Goal: Information Seeking & Learning: Learn about a topic

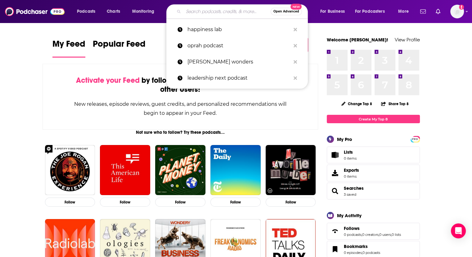
click at [203, 14] on input "Search podcasts, credits, & more..." at bounding box center [227, 12] width 87 height 10
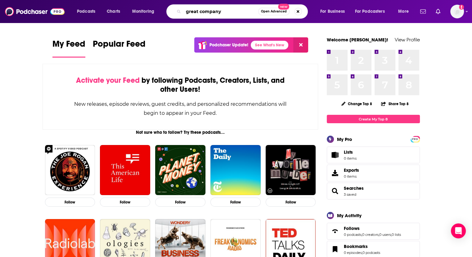
type input "great company"
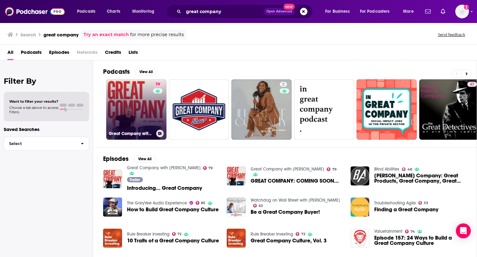
click at [135, 101] on link "79 Great Company with Jamie Laing" at bounding box center [136, 109] width 60 height 60
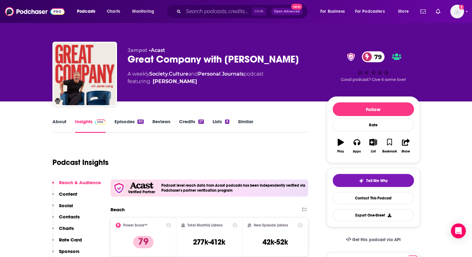
click at [66, 121] on link "About" at bounding box center [59, 125] width 14 height 14
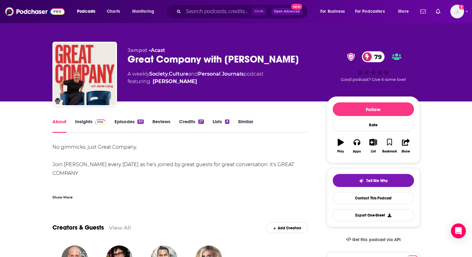
click at [88, 118] on link "Insights" at bounding box center [90, 125] width 31 height 14
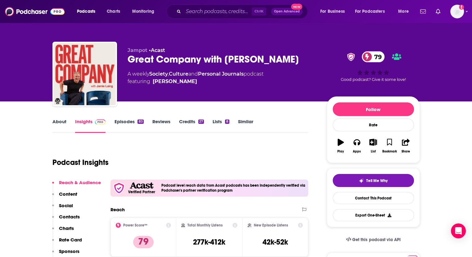
click at [56, 124] on link "About" at bounding box center [59, 125] width 14 height 14
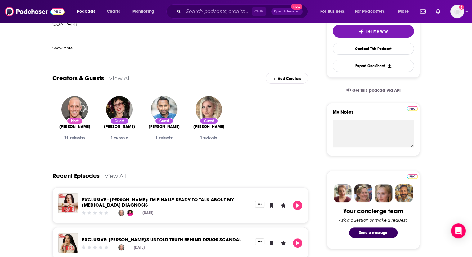
scroll to position [155, 0]
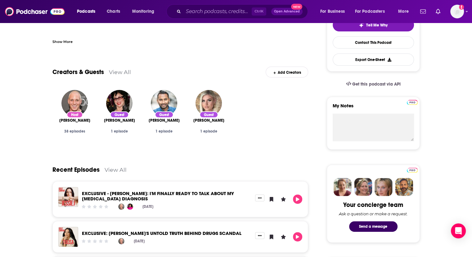
click at [217, 150] on div "Guest Chloe Burrows 1 episode" at bounding box center [209, 118] width 45 height 66
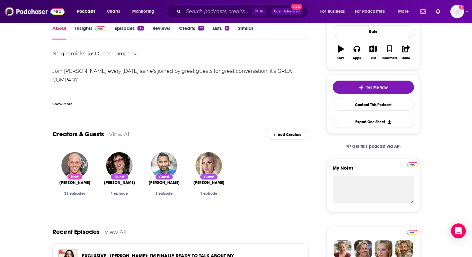
scroll to position [0, 0]
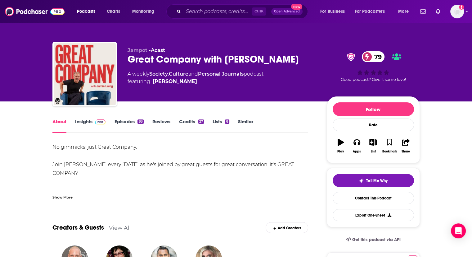
click at [121, 121] on link "Episodes 83" at bounding box center [128, 125] width 29 height 14
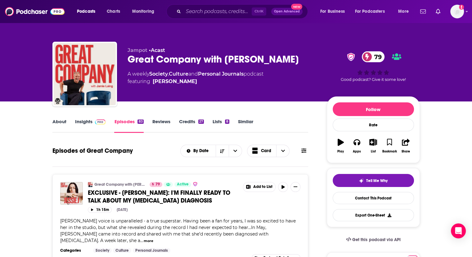
click at [84, 123] on link "Insights" at bounding box center [90, 125] width 31 height 14
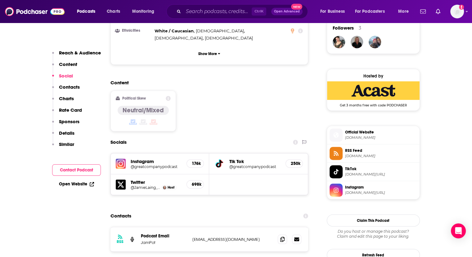
scroll to position [497, 0]
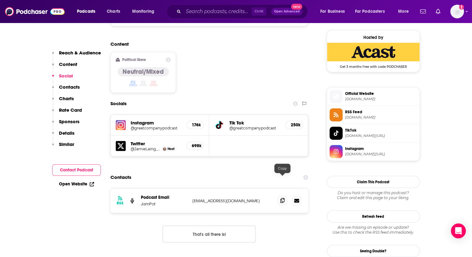
click at [283, 198] on icon at bounding box center [282, 200] width 4 height 5
click at [215, 8] on input "Search podcasts, credits, & more..." at bounding box center [218, 12] width 68 height 10
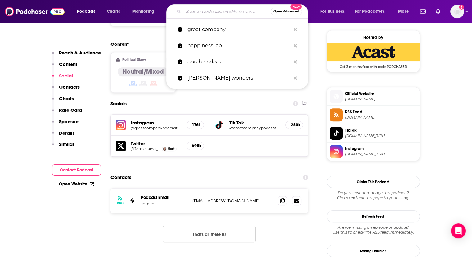
paste input "“We Need to Talk” with [PERSON_NAME]"
type input "“We Need to Talk” with [PERSON_NAME]"
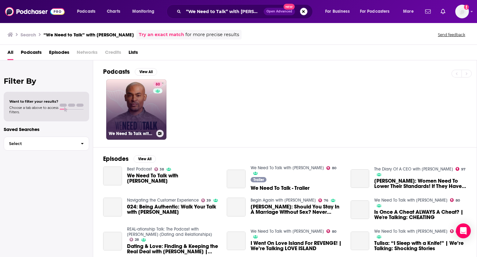
click at [130, 100] on link "80 We Need To Talk with Paul C. Brunson" at bounding box center [136, 109] width 60 height 60
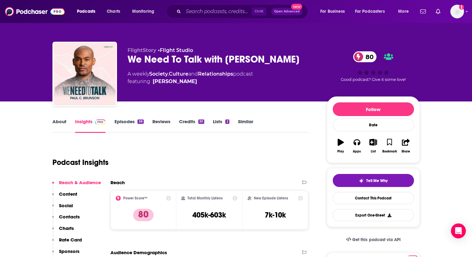
click at [61, 122] on link "About" at bounding box center [59, 125] width 14 height 14
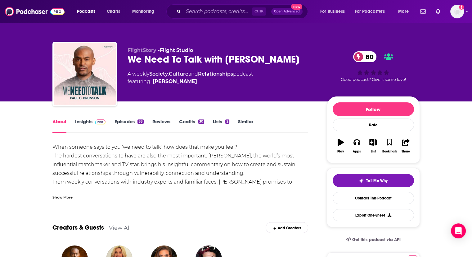
click at [93, 122] on span at bounding box center [99, 121] width 13 height 6
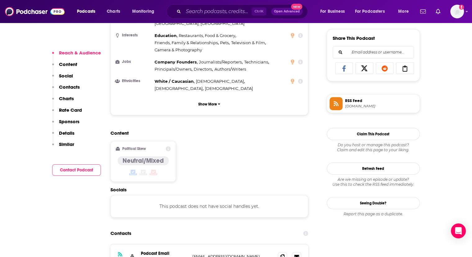
scroll to position [435, 0]
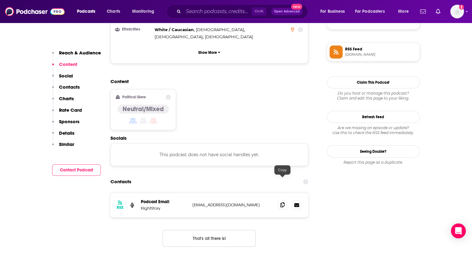
click at [283, 202] on icon at bounding box center [282, 204] width 4 height 5
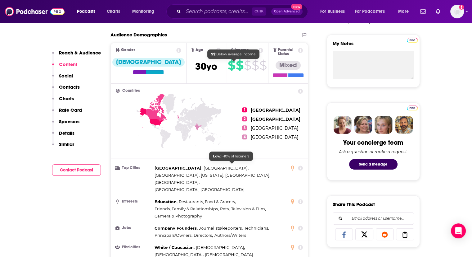
scroll to position [217, 0]
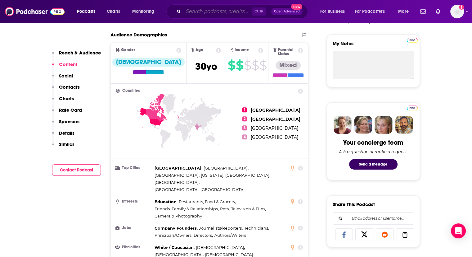
click at [204, 8] on input "Search podcasts, credits, & more..." at bounding box center [218, 12] width 68 height 10
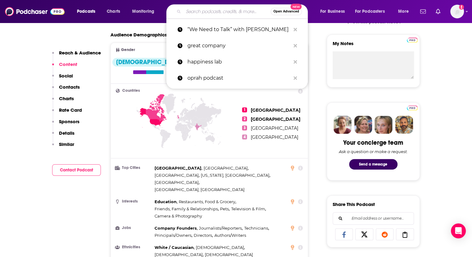
paste input "“[DEMOGRAPHIC_DATA], We Need to Talk” with [PERSON_NAME]"
type input "“[DEMOGRAPHIC_DATA], We Need to Talk” with [PERSON_NAME]"
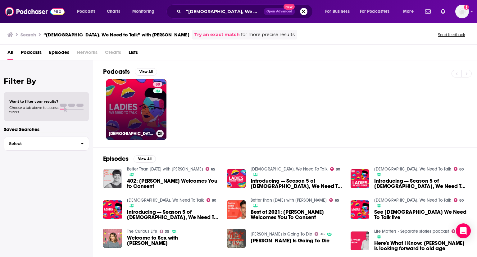
click at [139, 106] on link "80 Ladies, We Need To Talk" at bounding box center [136, 109] width 60 height 60
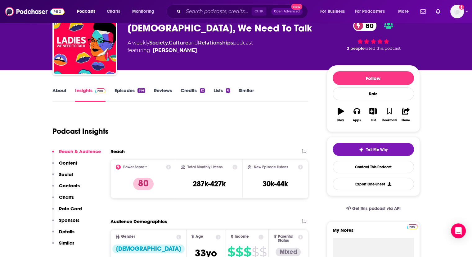
scroll to position [186, 0]
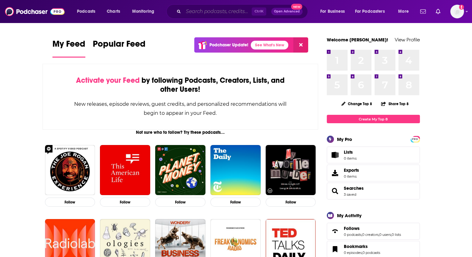
drag, startPoint x: 217, startPoint y: 7, endPoint x: 220, endPoint y: 14, distance: 7.0
click at [217, 7] on input "Search podcasts, credits, & more..." at bounding box center [218, 12] width 68 height 10
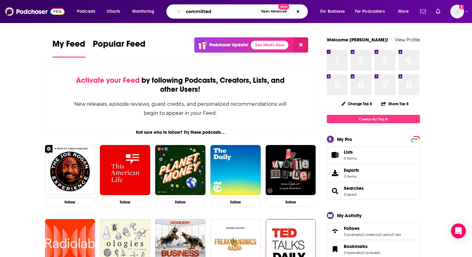
type input "committed"
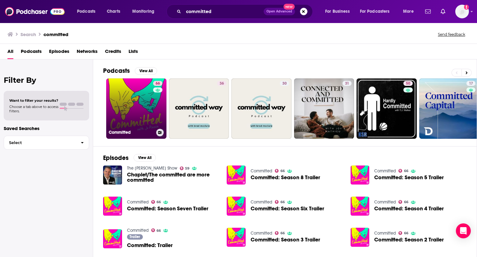
click at [141, 103] on link "66 Committed" at bounding box center [136, 108] width 60 height 60
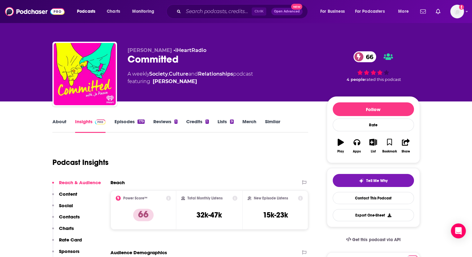
click at [58, 125] on link "About" at bounding box center [59, 125] width 14 height 14
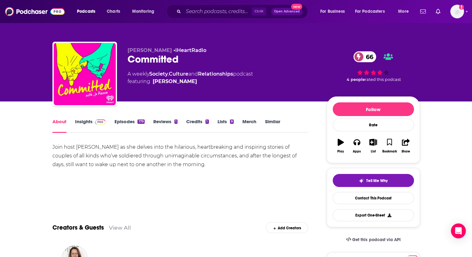
scroll to position [31, 0]
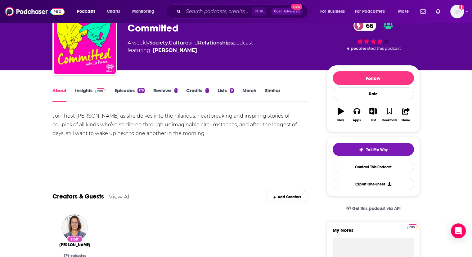
click at [87, 91] on link "Insights" at bounding box center [90, 94] width 31 height 14
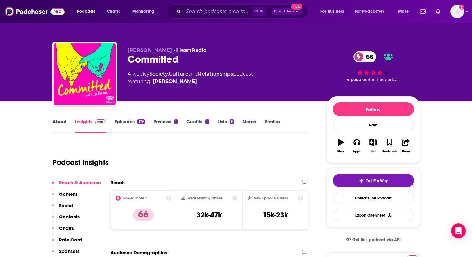
click at [124, 121] on link "Episodes 179" at bounding box center [129, 125] width 30 height 14
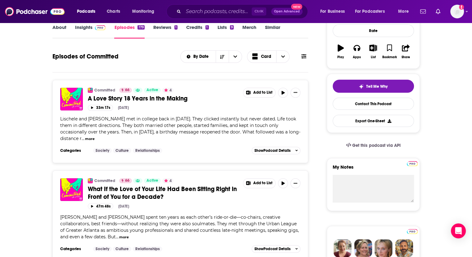
scroll to position [14, 0]
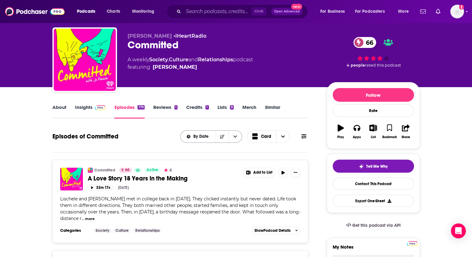
click at [235, 136] on icon "open menu" at bounding box center [236, 136] width 4 height 4
click at [280, 137] on span "Choose View" at bounding box center [282, 136] width 13 height 12
click at [306, 137] on icon at bounding box center [304, 136] width 5 height 5
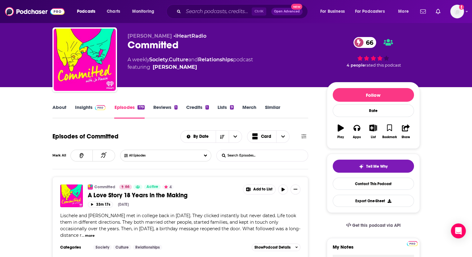
click at [305, 136] on icon at bounding box center [304, 136] width 5 height 4
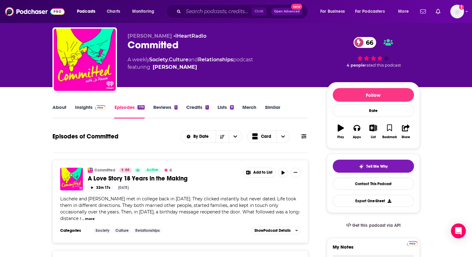
click at [90, 107] on link "Insights" at bounding box center [90, 111] width 31 height 14
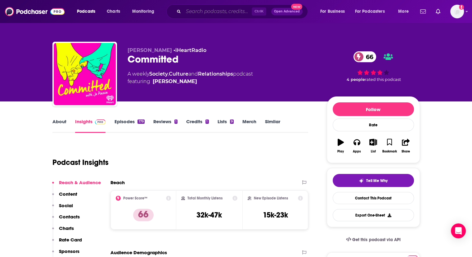
click at [205, 9] on input "Search podcasts, credits, & more..." at bounding box center [218, 12] width 68 height 10
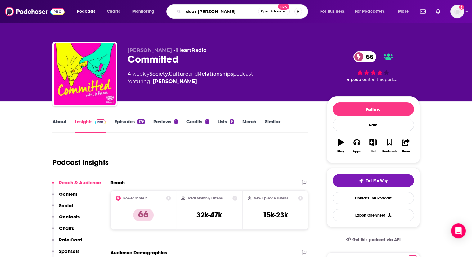
type input "dear sugar"
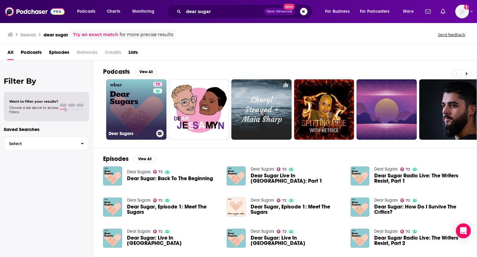
click at [157, 106] on div "72" at bounding box center [158, 106] width 11 height 48
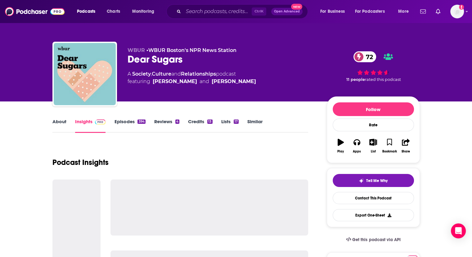
click at [56, 121] on link "About" at bounding box center [59, 125] width 14 height 14
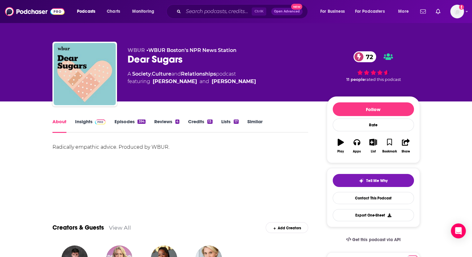
click at [83, 122] on link "Insights" at bounding box center [90, 125] width 31 height 14
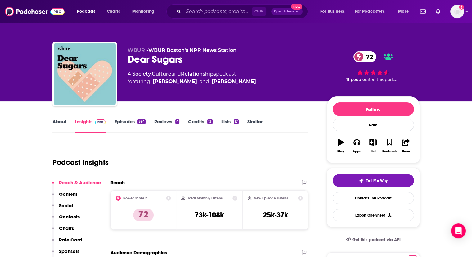
click at [121, 122] on link "Episodes 394" at bounding box center [129, 125] width 31 height 14
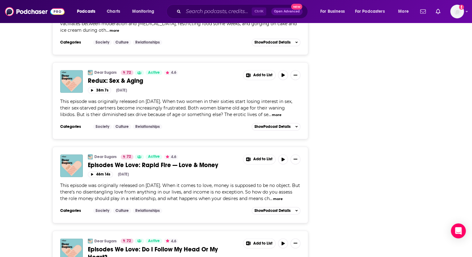
scroll to position [963, 0]
click at [208, 14] on input "Search podcasts, credits, & more..." at bounding box center [218, 12] width 68 height 10
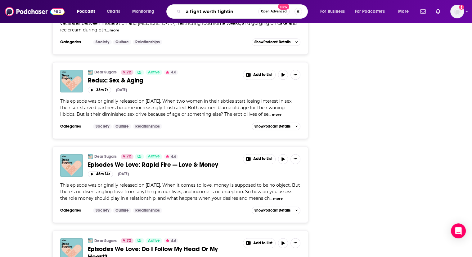
type input "a fight worth fighting"
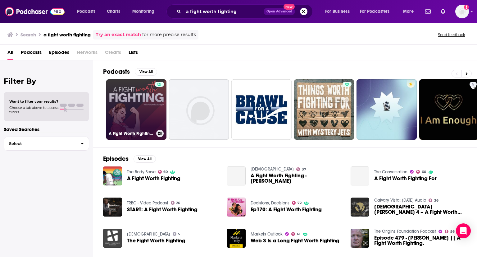
click at [144, 105] on link "A Fight Worth Fighting: A Marriage and Family Podcast" at bounding box center [136, 109] width 60 height 60
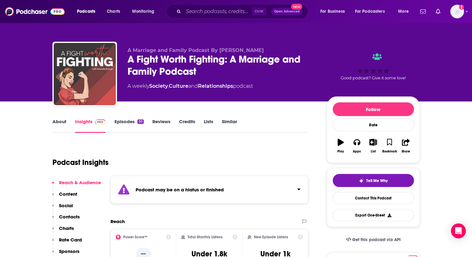
click at [58, 121] on link "About" at bounding box center [59, 125] width 14 height 14
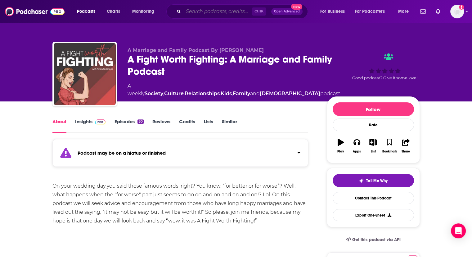
click at [214, 12] on input "Search podcasts, credits, & more..." at bounding box center [218, 12] width 68 height 10
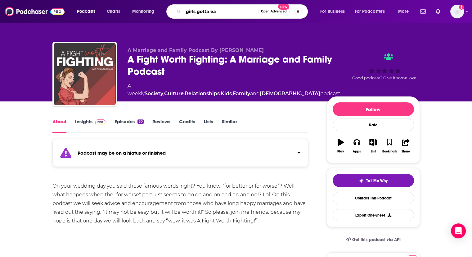
type input "girls gotta eat"
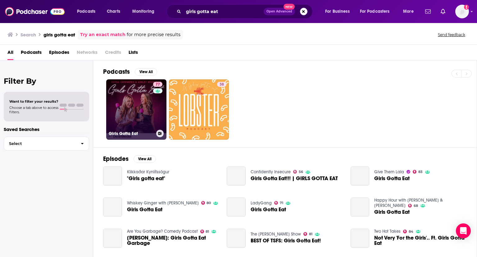
click at [142, 98] on link "77 Girls Gotta Eat" at bounding box center [136, 109] width 60 height 60
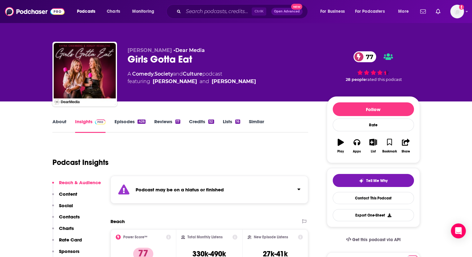
click at [62, 124] on link "About" at bounding box center [59, 125] width 14 height 14
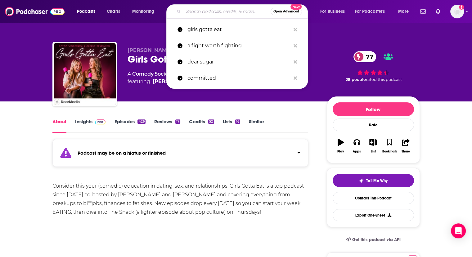
click at [193, 12] on input "Search podcasts, credits, & more..." at bounding box center [227, 12] width 87 height 10
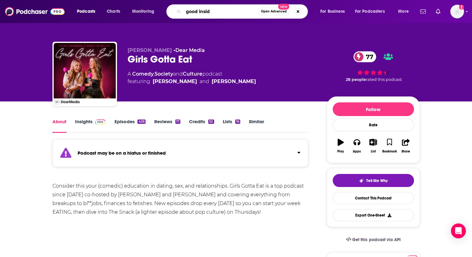
type input "good inside"
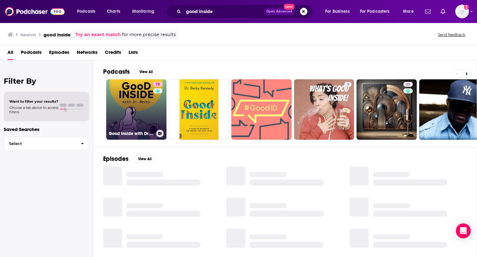
click at [149, 117] on link "78 Good Inside with Dr. [PERSON_NAME]" at bounding box center [136, 109] width 60 height 60
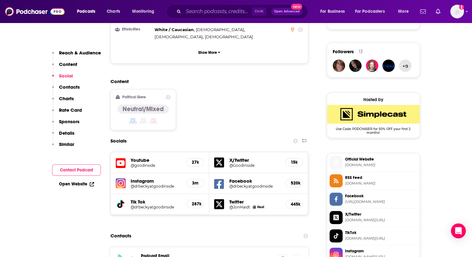
scroll to position [497, 0]
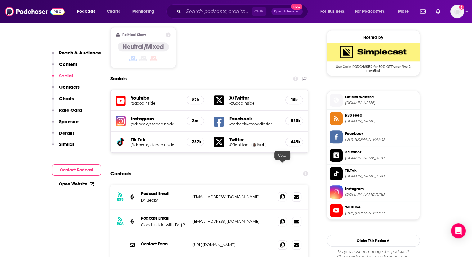
click at [282, 194] on icon at bounding box center [282, 196] width 4 height 5
click at [203, 10] on input "Search podcasts, credits, & more..." at bounding box center [218, 12] width 68 height 10
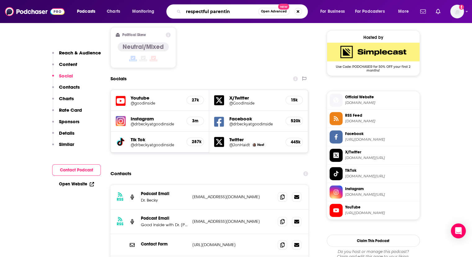
type input "respectful parenting"
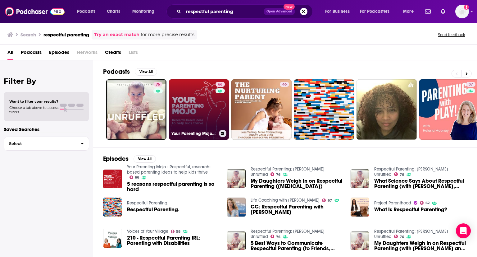
click at [210, 106] on link "66 Your Parenting Mojo - Respectful, research-based parenting ideas to help kid…" at bounding box center [199, 109] width 60 height 60
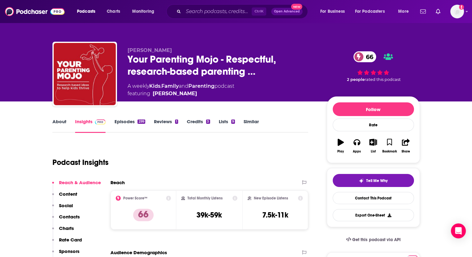
click at [58, 122] on link "About" at bounding box center [59, 125] width 14 height 14
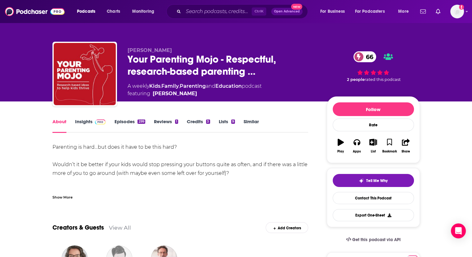
click at [82, 121] on link "Insights" at bounding box center [90, 125] width 31 height 14
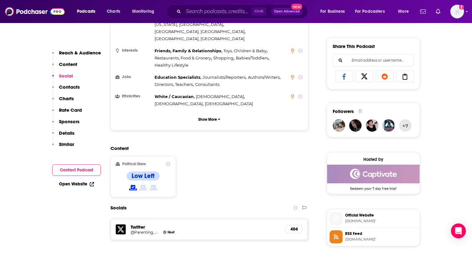
scroll to position [435, 0]
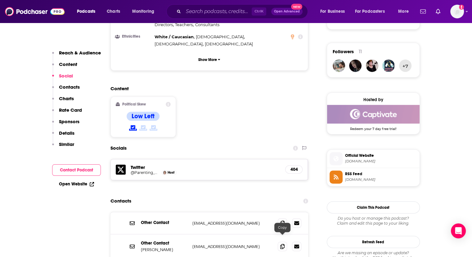
click at [225, 7] on input "Search podcasts, credits, & more..." at bounding box center [218, 12] width 68 height 10
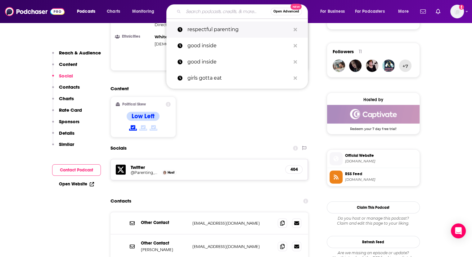
click at [221, 32] on p "respectful parenting" at bounding box center [239, 29] width 103 height 16
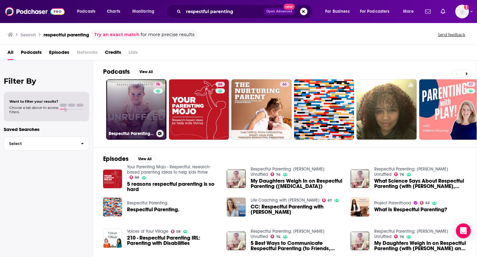
click at [129, 93] on link "76 Respectful Parenting: [PERSON_NAME] Unruffled" at bounding box center [136, 109] width 60 height 60
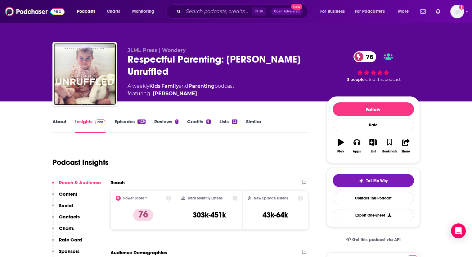
click at [62, 121] on link "About" at bounding box center [59, 125] width 14 height 14
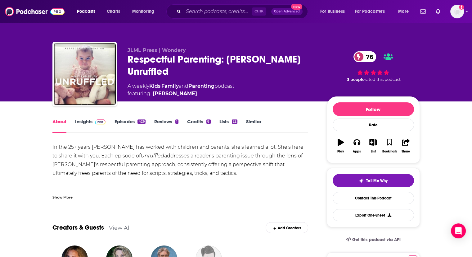
click at [121, 122] on link "Episodes 426" at bounding box center [129, 125] width 31 height 14
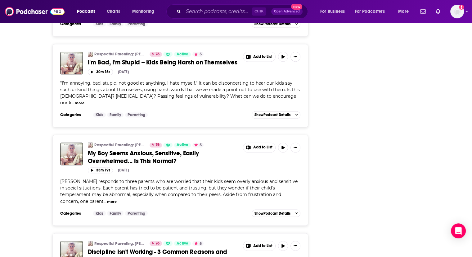
scroll to position [1025, 0]
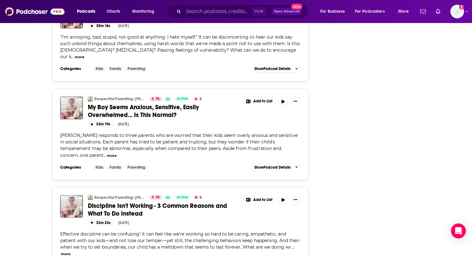
drag, startPoint x: 472, startPoint y: 129, endPoint x: 476, endPoint y: 21, distance: 107.2
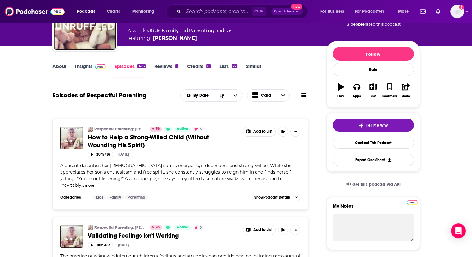
scroll to position [0, 0]
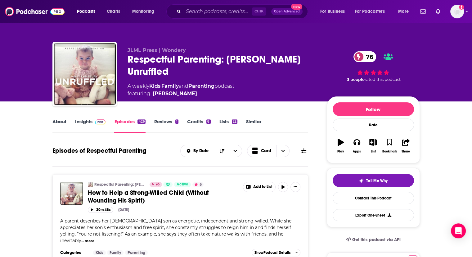
click at [96, 127] on link "Insights" at bounding box center [90, 125] width 31 height 14
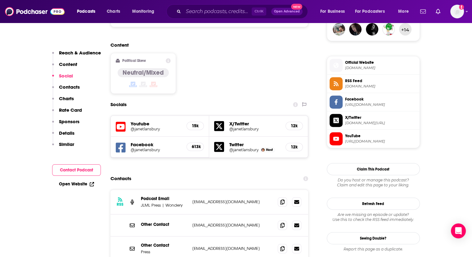
scroll to position [497, 0]
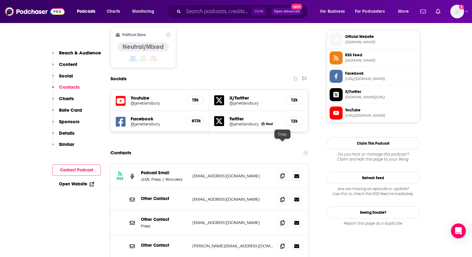
click at [282, 173] on icon at bounding box center [282, 175] width 4 height 5
click at [210, 13] on input "Search podcasts, credits, & more..." at bounding box center [218, 12] width 68 height 10
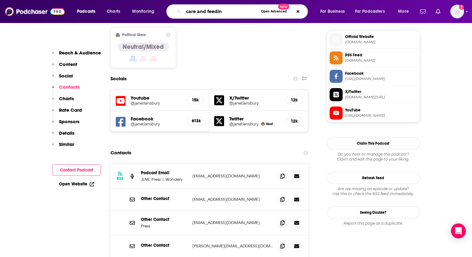
type input "care and feeding"
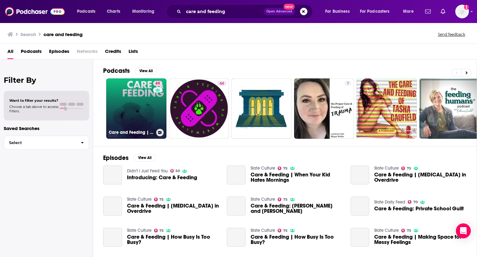
click at [151, 112] on link "69 Care and Feeding | Slate's parenting show" at bounding box center [136, 108] width 60 height 60
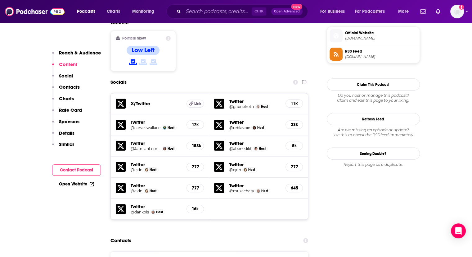
scroll to position [590, 0]
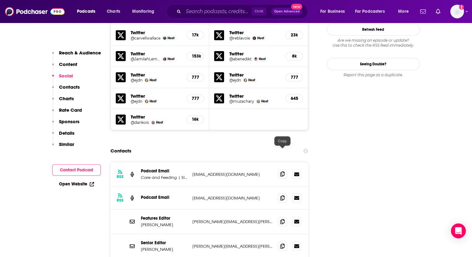
click at [280, 169] on span at bounding box center [282, 173] width 9 height 9
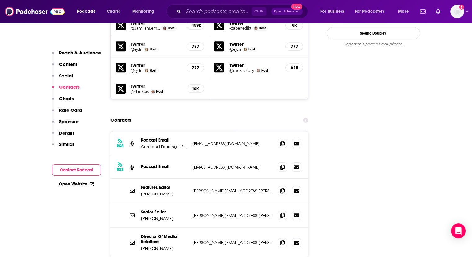
scroll to position [621, 0]
click at [209, 5] on div "Ctrl K Open Advanced New" at bounding box center [237, 11] width 142 height 14
click at [211, 9] on input "Search podcasts, credits, & more..." at bounding box center [218, 12] width 68 height 10
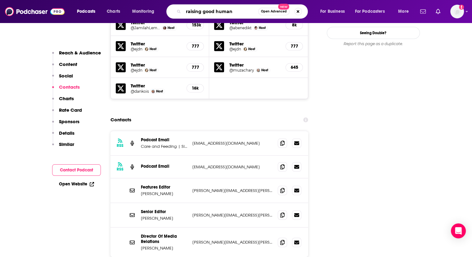
type input "raising good humans"
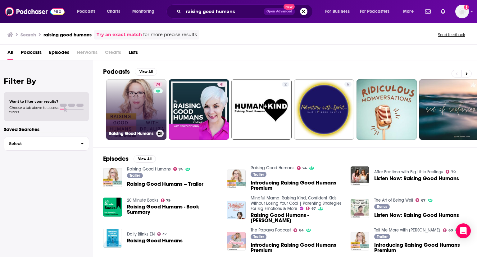
click at [137, 98] on link "74 Raising Good Humans" at bounding box center [136, 109] width 60 height 60
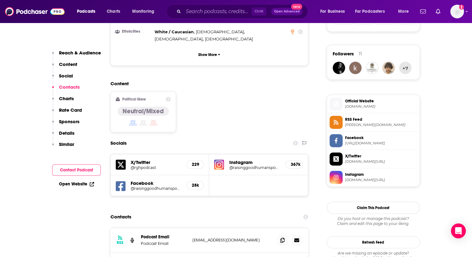
scroll to position [528, 0]
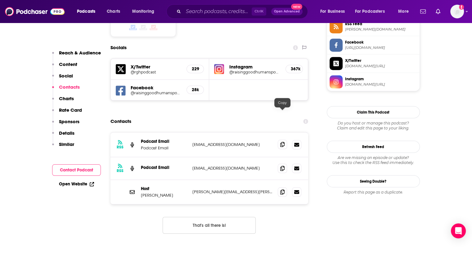
click at [282, 142] on icon at bounding box center [282, 144] width 4 height 5
click at [222, 8] on input "Search podcasts, credits, & more..." at bounding box center [218, 12] width 68 height 10
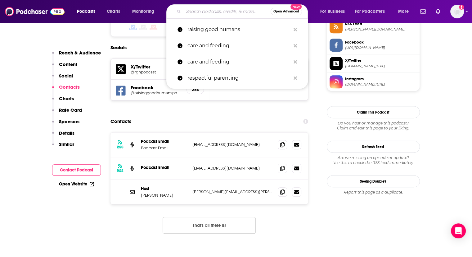
paste input "Ask [PERSON_NAME]: The Psychology of Parenting"
type input "Ask [PERSON_NAME]: The Psychology of Parenting"
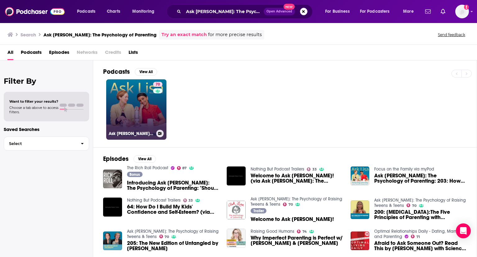
click at [137, 102] on link "70 Ask [PERSON_NAME]: The Psychology of Raising Tweens & Teens" at bounding box center [136, 109] width 60 height 60
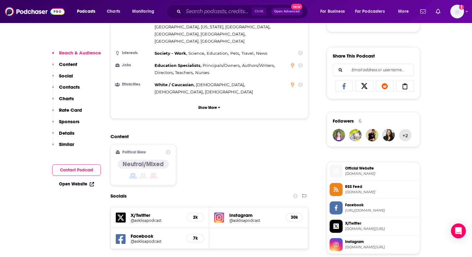
scroll to position [466, 0]
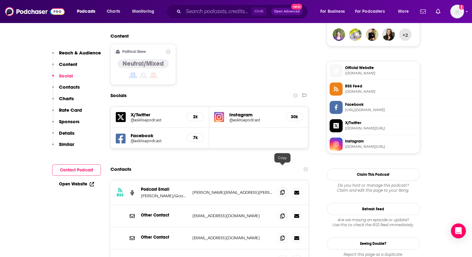
click at [282, 187] on span at bounding box center [282, 191] width 9 height 9
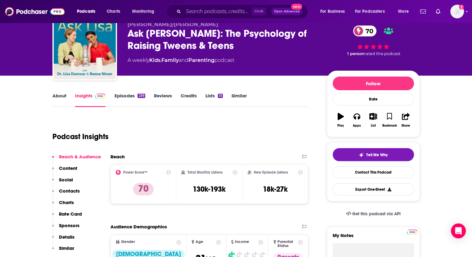
scroll to position [0, 0]
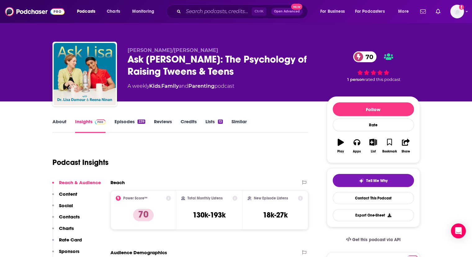
click at [134, 120] on link "Episodes 239" at bounding box center [129, 125] width 31 height 14
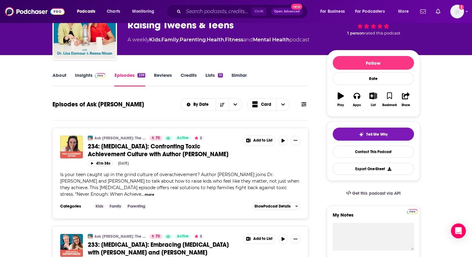
scroll to position [93, 0]
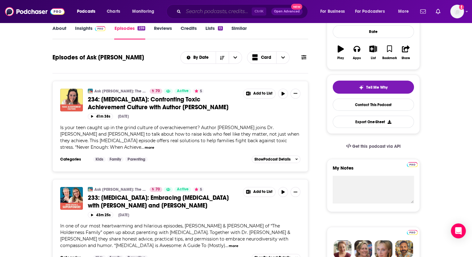
click at [217, 14] on input "Search podcasts, credits, & more..." at bounding box center [218, 12] width 68 height 10
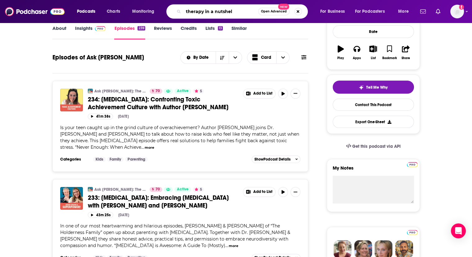
type input "therapy in a nutshell"
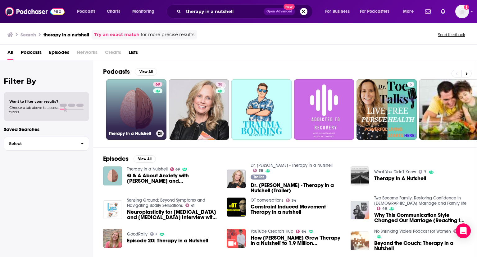
click at [137, 106] on link "69 Therapy in a Nutshell" at bounding box center [136, 109] width 60 height 60
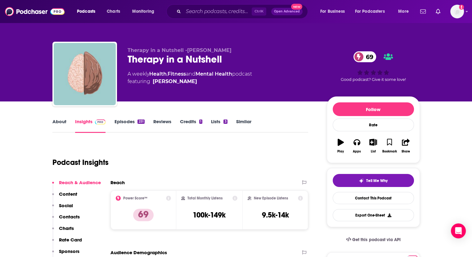
click at [118, 122] on link "Episodes 251" at bounding box center [129, 125] width 30 height 14
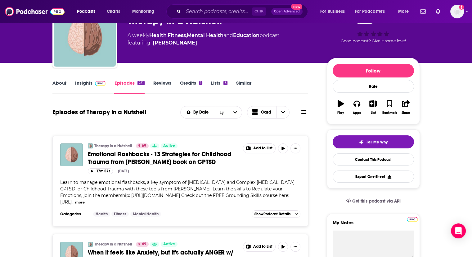
scroll to position [31, 0]
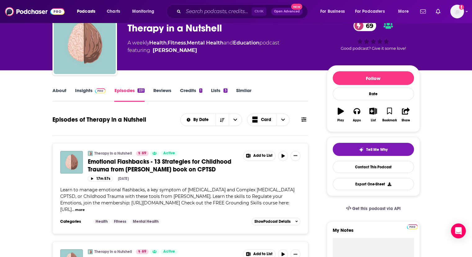
click at [84, 90] on link "Insights" at bounding box center [90, 94] width 31 height 14
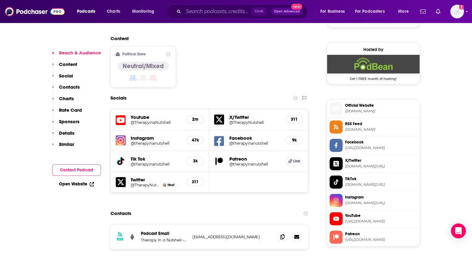
scroll to position [559, 0]
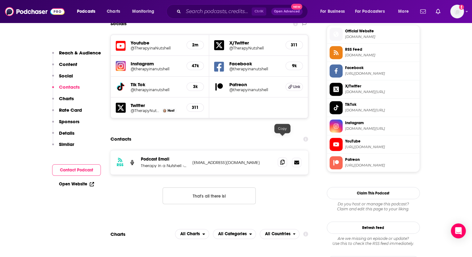
click at [283, 159] on icon at bounding box center [282, 161] width 4 height 5
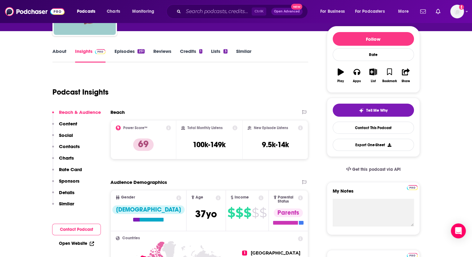
scroll to position [0, 0]
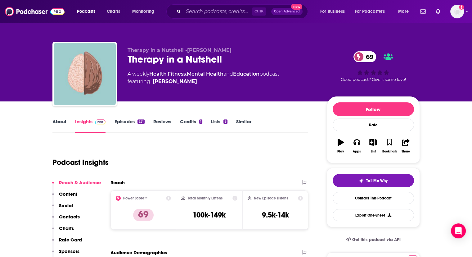
click at [123, 125] on link "Episodes 251" at bounding box center [129, 125] width 30 height 14
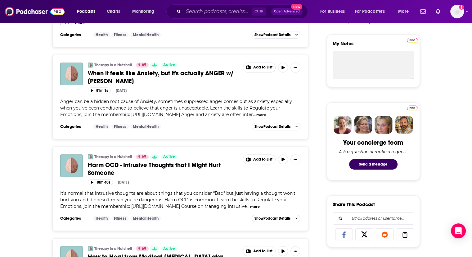
scroll to position [311, 0]
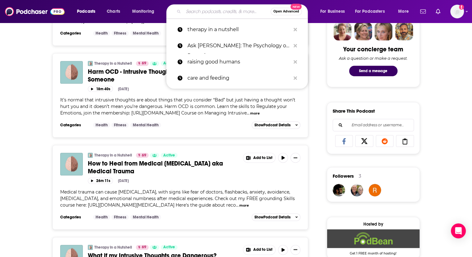
click at [231, 14] on input "Search podcasts, credits, & more..." at bounding box center [227, 12] width 87 height 10
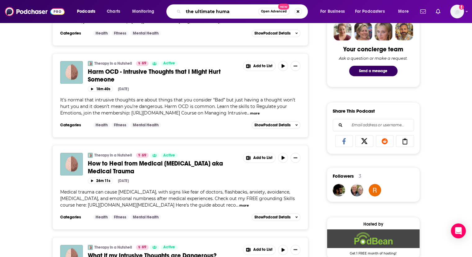
type input "the ultimate human"
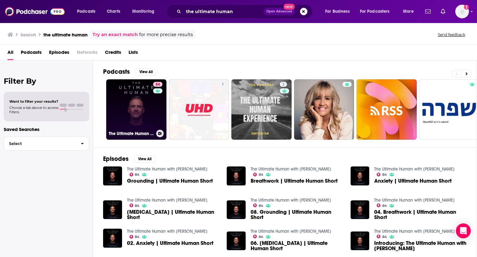
click at [140, 110] on link "84 The Ultimate Human with [PERSON_NAME]" at bounding box center [136, 109] width 60 height 60
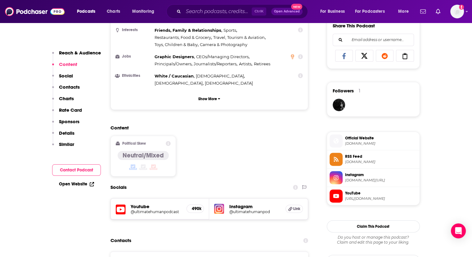
scroll to position [435, 0]
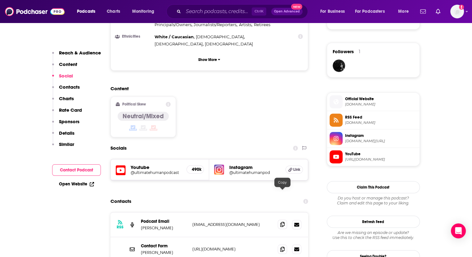
click at [284, 221] on icon at bounding box center [282, 223] width 4 height 5
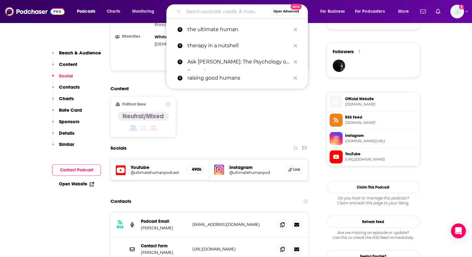
click at [230, 8] on input "Search podcasts, credits, & more..." at bounding box center [227, 12] width 87 height 10
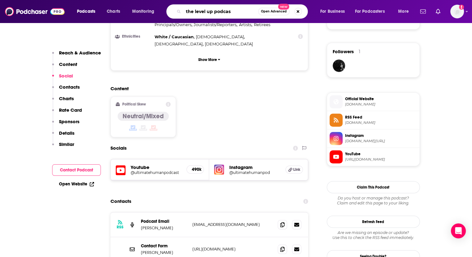
type input "the level up podcast"
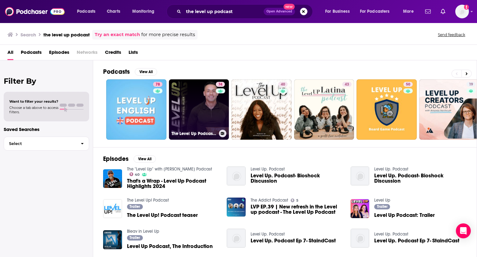
click at [194, 105] on link "74 The Level Up Podcast w/ [PERSON_NAME]" at bounding box center [199, 109] width 60 height 60
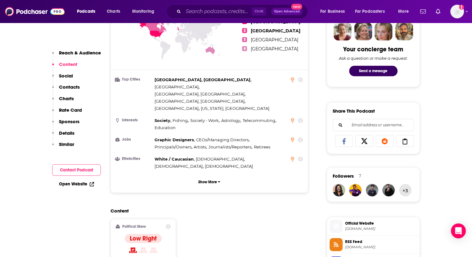
scroll to position [435, 0]
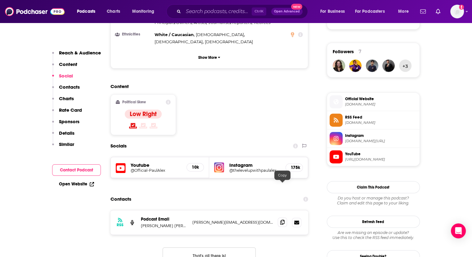
click at [283, 219] on icon at bounding box center [282, 221] width 4 height 5
click at [236, 12] on input "Search podcasts, credits, & more..." at bounding box center [218, 12] width 68 height 10
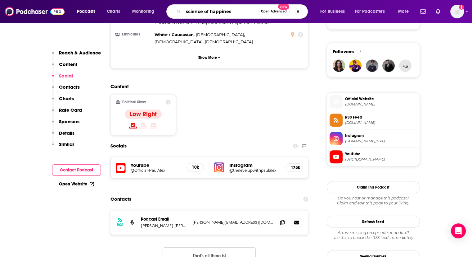
type input "science of happiness"
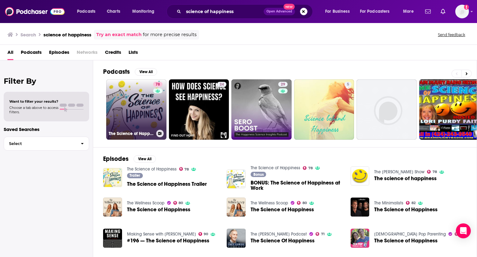
click at [149, 103] on link "78 The Science of Happiness" at bounding box center [136, 109] width 60 height 60
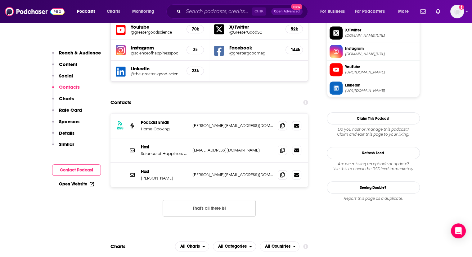
scroll to position [528, 0]
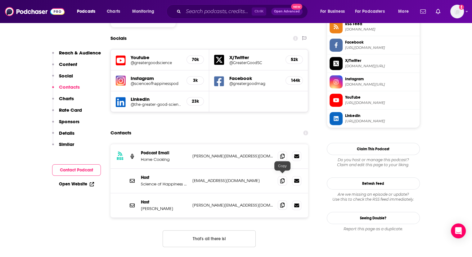
click at [284, 200] on span at bounding box center [282, 204] width 9 height 9
click at [283, 178] on icon at bounding box center [282, 180] width 4 height 5
click at [215, 11] on input "Search podcasts, credits, & more..." at bounding box center [218, 12] width 68 height 10
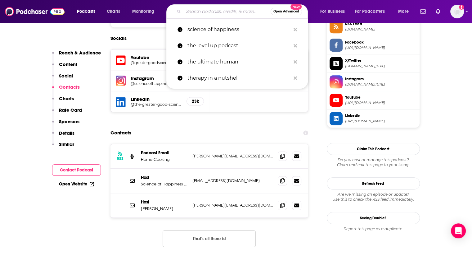
paste input "“Being Well” with [PERSON_NAME] and Dr. [PERSON_NAME]"
type input "“Being Well” with [PERSON_NAME] and Dr. [PERSON_NAME]"
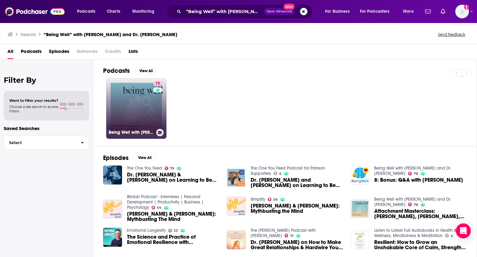
click at [138, 103] on link "78 Being Well with [PERSON_NAME] and Dr. [PERSON_NAME]" at bounding box center [136, 108] width 60 height 60
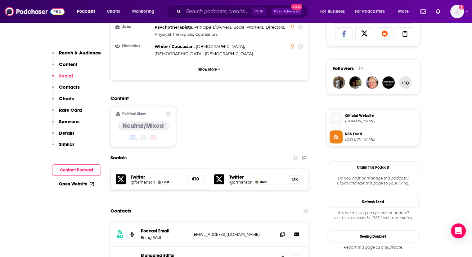
scroll to position [466, 0]
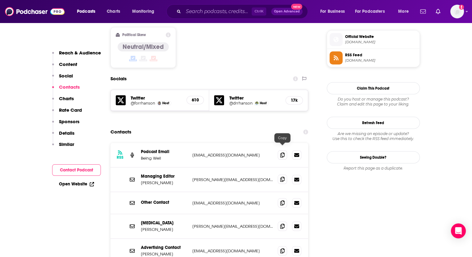
click at [285, 174] on span at bounding box center [282, 178] width 9 height 9
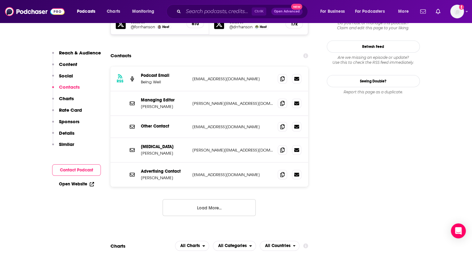
scroll to position [559, 0]
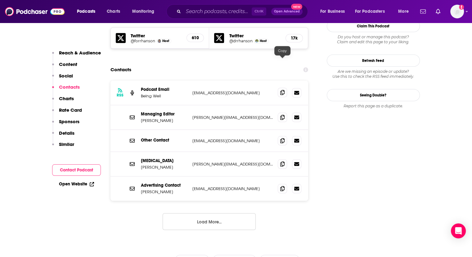
click at [284, 90] on icon at bounding box center [282, 92] width 4 height 5
click at [282, 90] on icon at bounding box center [282, 92] width 4 height 5
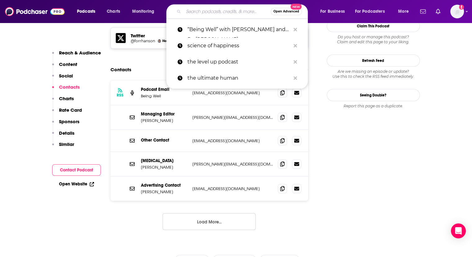
click at [212, 9] on input "Search podcasts, credits, & more..." at bounding box center [227, 12] width 87 height 10
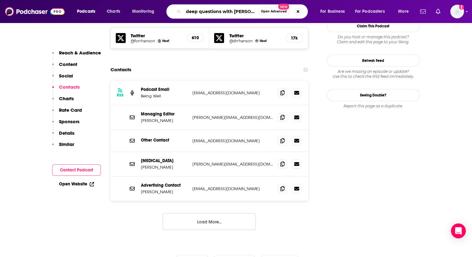
scroll to position [0, 4]
type input "deep questions with cal newport"
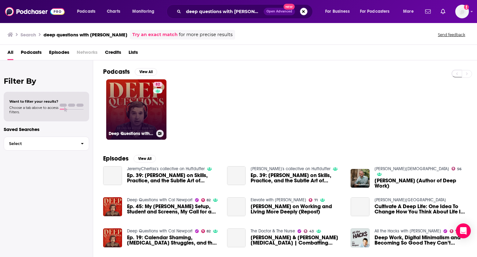
click at [118, 99] on link "82 Deep Questions with Cal Newport" at bounding box center [136, 109] width 60 height 60
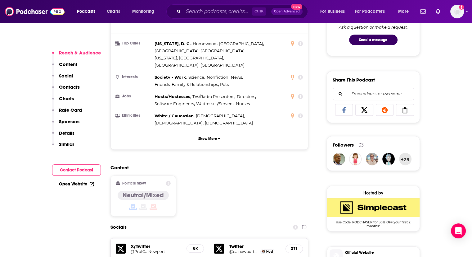
scroll to position [528, 0]
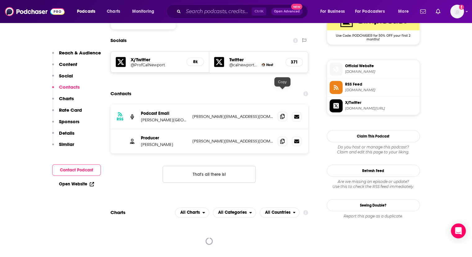
click at [282, 114] on icon at bounding box center [282, 116] width 4 height 5
click at [285, 136] on span at bounding box center [282, 140] width 9 height 9
click at [204, 15] on input "Search podcasts, credits, & more..." at bounding box center [218, 12] width 68 height 10
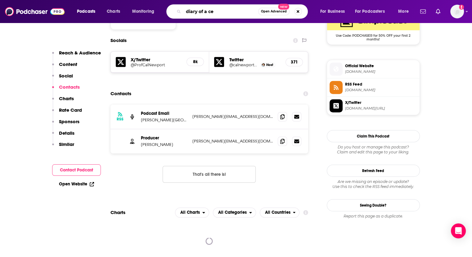
type input "diary of a ceo"
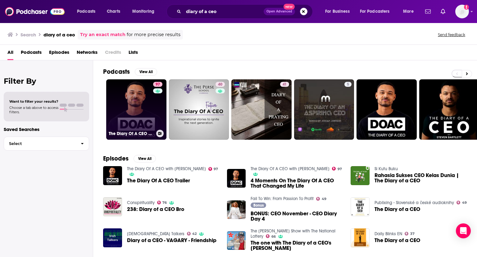
click at [138, 109] on link "97 The Diary Of A CEO with Steven Bartlett" at bounding box center [136, 109] width 60 height 60
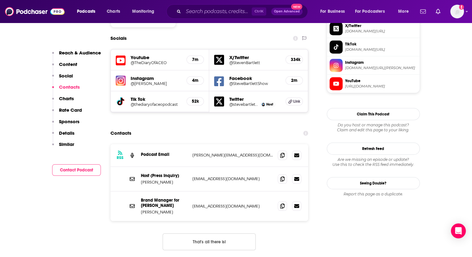
scroll to position [590, 0]
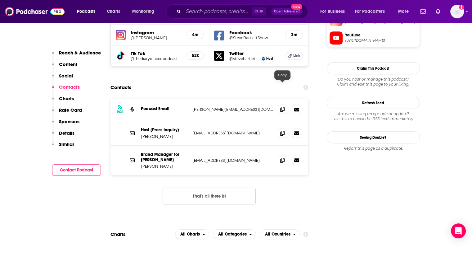
click at [285, 107] on icon at bounding box center [282, 109] width 4 height 5
click at [284, 107] on icon at bounding box center [282, 109] width 4 height 5
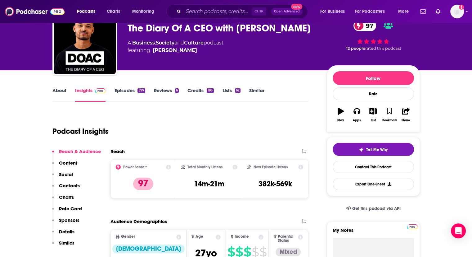
scroll to position [0, 0]
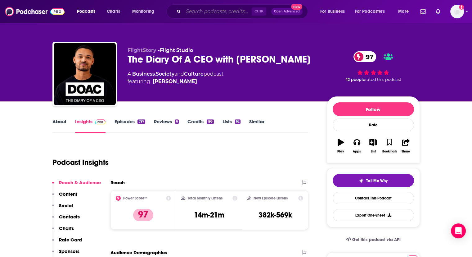
click at [195, 9] on input "Search podcasts, credits, & more..." at bounding box center [218, 12] width 68 height 10
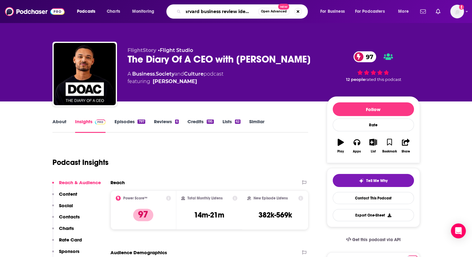
type input "harvard business review ideacast"
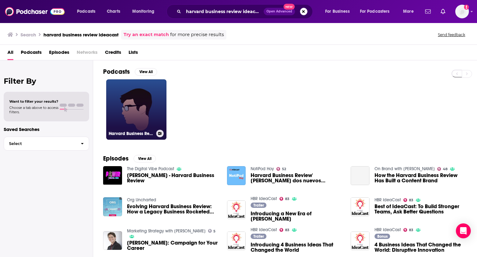
click at [134, 104] on link "Harvard Business Review Idea Cast" at bounding box center [136, 109] width 60 height 60
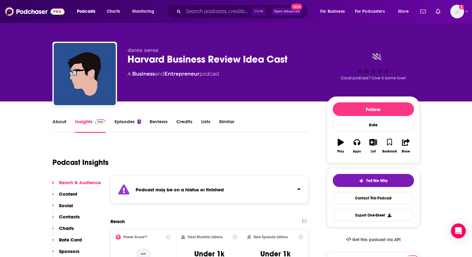
click at [224, 3] on div "Podcasts Charts Monitoring Ctrl K Open Advanced New For Business For Podcasters…" at bounding box center [236, 11] width 472 height 23
click at [220, 14] on input "Search podcasts, credits, & more..." at bounding box center [218, 12] width 68 height 10
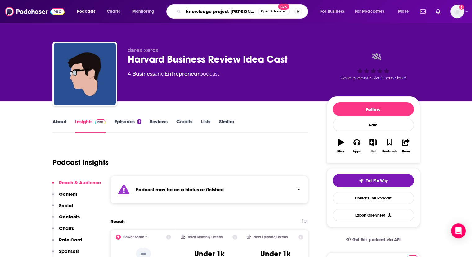
scroll to position [0, 6]
type input "knowledge project shane parrish"
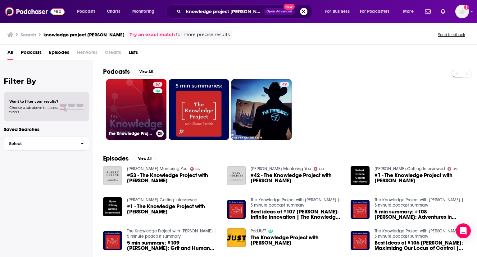
click at [124, 108] on link "67 The Knowledge Project with Shane Parrish" at bounding box center [136, 109] width 60 height 60
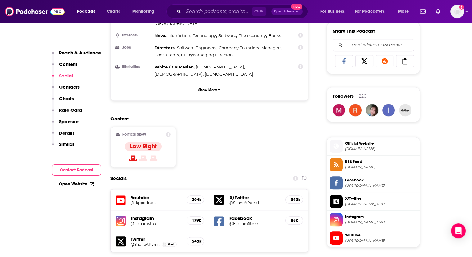
scroll to position [435, 0]
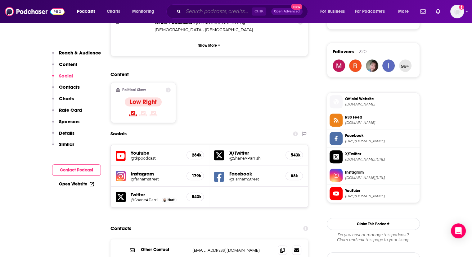
click at [213, 11] on input "Search podcasts, credits, & more..." at bounding box center [218, 12] width 68 height 10
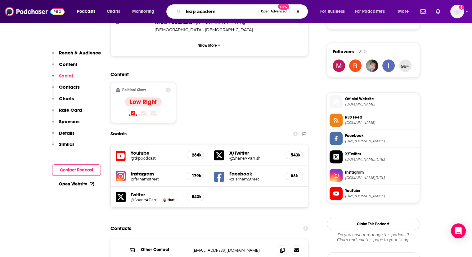
type input "leap academy"
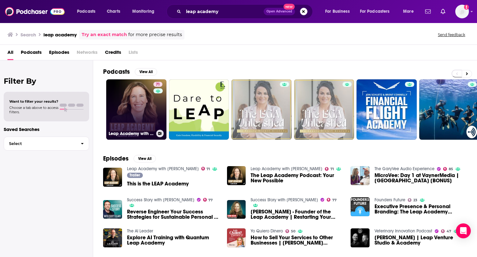
click at [127, 87] on link "71 Leap Academy with Ilana Golan" at bounding box center [136, 109] width 60 height 60
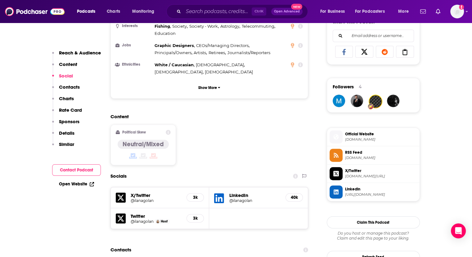
scroll to position [466, 0]
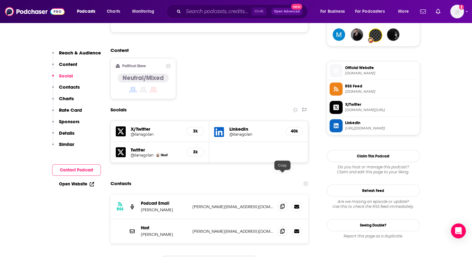
click at [284, 201] on span at bounding box center [282, 205] width 9 height 9
click at [285, 226] on span at bounding box center [282, 230] width 9 height 9
click at [220, 12] on input "Search podcasts, credits, & more..." at bounding box center [218, 12] width 68 height 10
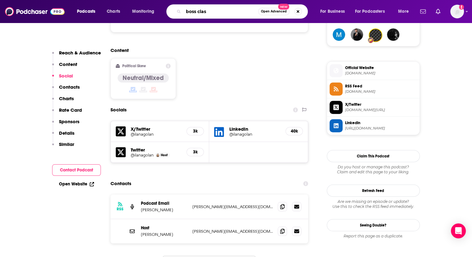
type input "boss class"
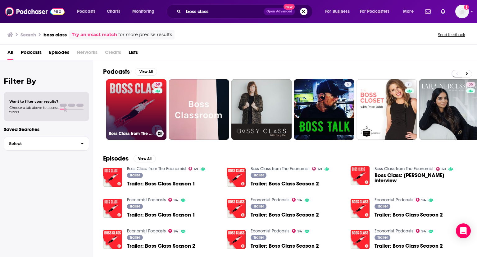
click at [139, 97] on link "69 Boss Class from The Economist" at bounding box center [136, 109] width 60 height 60
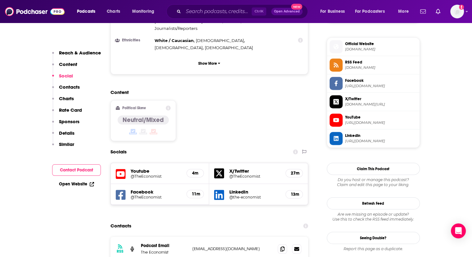
scroll to position [528, 0]
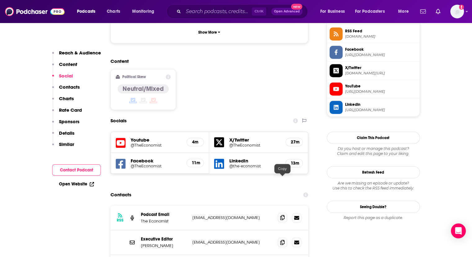
click at [282, 215] on icon at bounding box center [282, 217] width 4 height 5
click at [198, 10] on input "Search podcasts, credits, & more..." at bounding box center [218, 12] width 68 height 10
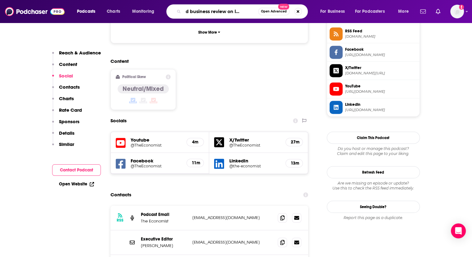
type input "harvard business review on leadership"
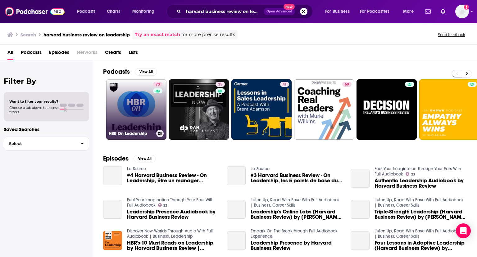
click at [149, 108] on link "73 HBR On Leadership" at bounding box center [136, 109] width 60 height 60
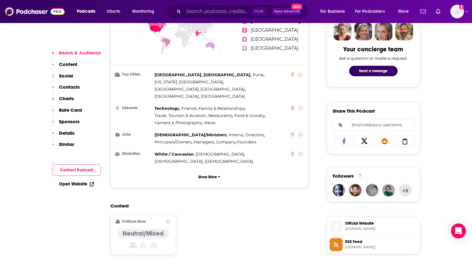
scroll to position [466, 0]
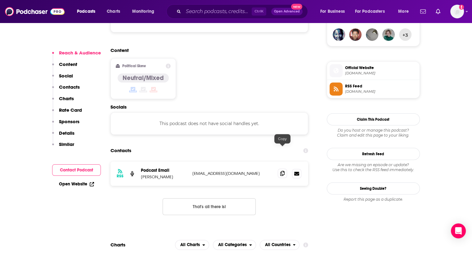
click at [280, 168] on span at bounding box center [282, 172] width 9 height 9
click at [219, 12] on input "Search podcasts, credits, & more..." at bounding box center [218, 12] width 68 height 10
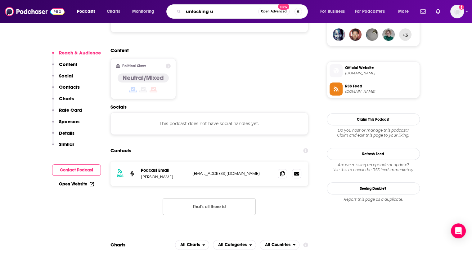
type input "unlocking us"
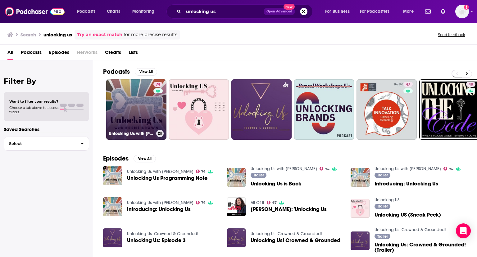
click at [120, 98] on link "74 Unlocking Us with Brené Brown" at bounding box center [136, 109] width 60 height 60
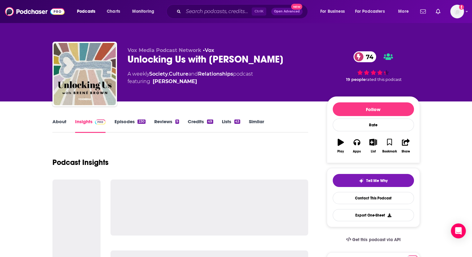
click at [60, 120] on link "About" at bounding box center [59, 125] width 14 height 14
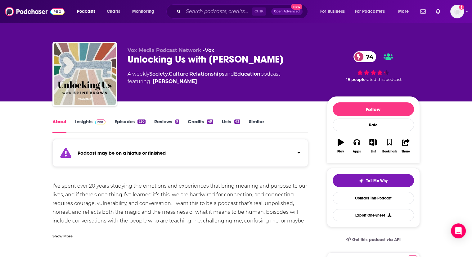
click at [121, 123] on link "Episodes 230" at bounding box center [129, 125] width 31 height 14
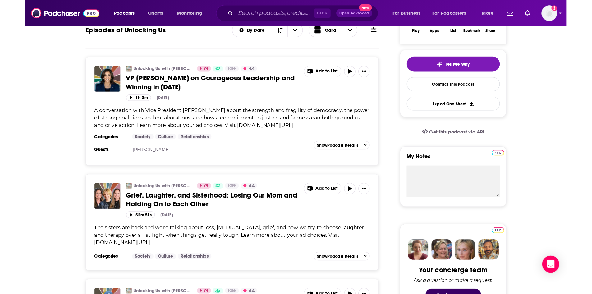
scroll to position [280, 0]
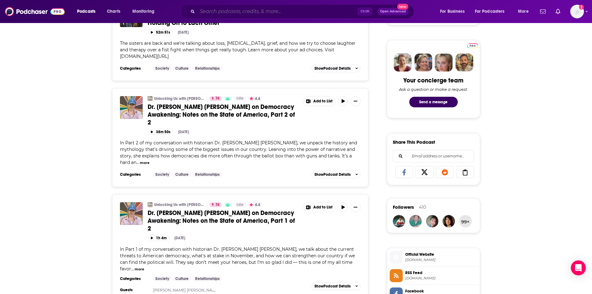
click at [280, 7] on input "Search podcasts, credits, & more..." at bounding box center [277, 12] width 160 height 10
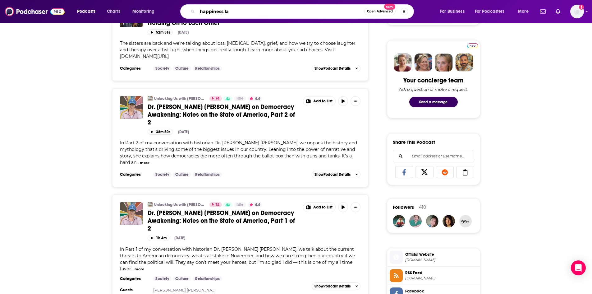
type input "happiness lab"
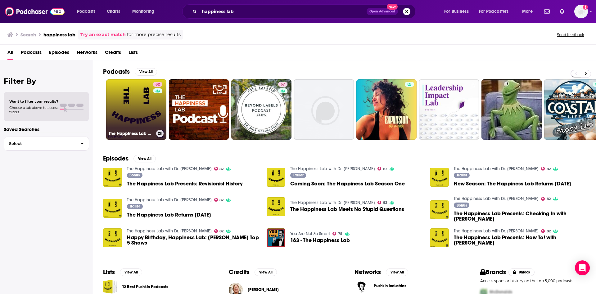
click at [144, 114] on link "82 The Happiness Lab with Dr. Laurie Santos" at bounding box center [136, 109] width 60 height 60
